Goal: Information Seeking & Learning: Learn about a topic

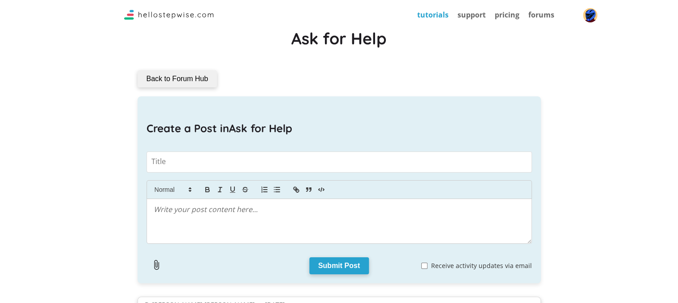
click at [431, 15] on link "tutorials" at bounding box center [432, 15] width 31 height 10
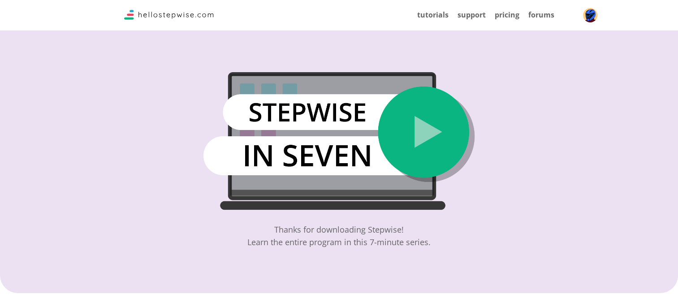
click at [427, 145] on img at bounding box center [338, 141] width 271 height 138
click at [444, 14] on link "tutorials" at bounding box center [432, 15] width 31 height 10
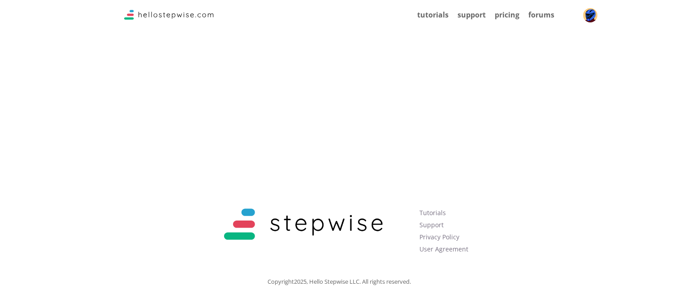
scroll to position [1998, 0]
